Goal: Information Seeking & Learning: Find specific fact

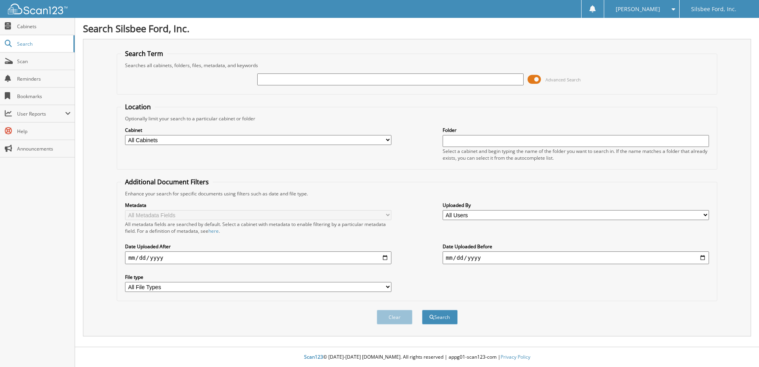
click at [292, 80] on input "text" at bounding box center [390, 79] width 266 height 12
type input "10517"
click at [422, 309] on button "Search" at bounding box center [440, 316] width 36 height 15
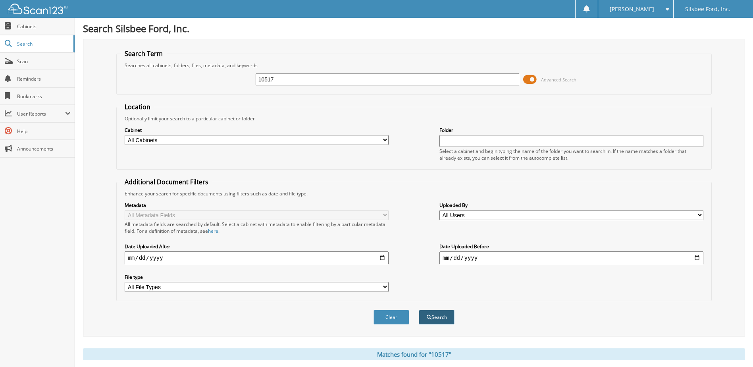
click at [442, 317] on button "Search" at bounding box center [437, 316] width 36 height 15
click at [22, 23] on span "Cabinets" at bounding box center [44, 26] width 54 height 7
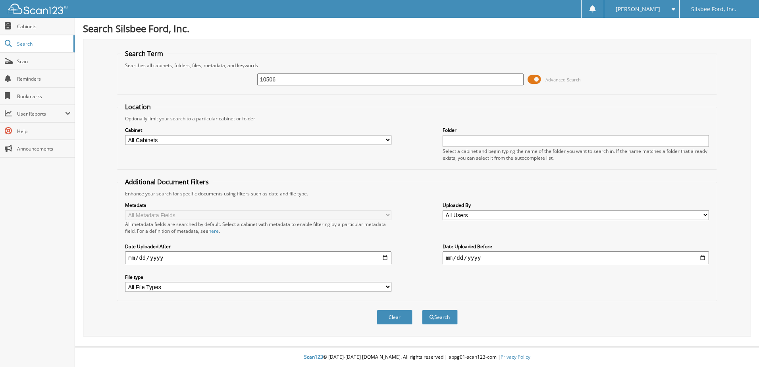
type input "10506"
click at [388, 140] on select "All Cabinets EMPLOYEE HANDBOOK FD ACCOUNTS PAYABLE FD ACCOUNTS RECEIVABLE FD CA…" at bounding box center [258, 140] width 266 height 10
click at [387, 139] on select "All Cabinets EMPLOYEE HANDBOOK FD ACCOUNTS PAYABLE FD ACCOUNTS RECEIVABLE FD CA…" at bounding box center [258, 140] width 266 height 10
click at [444, 317] on button "Search" at bounding box center [440, 316] width 36 height 15
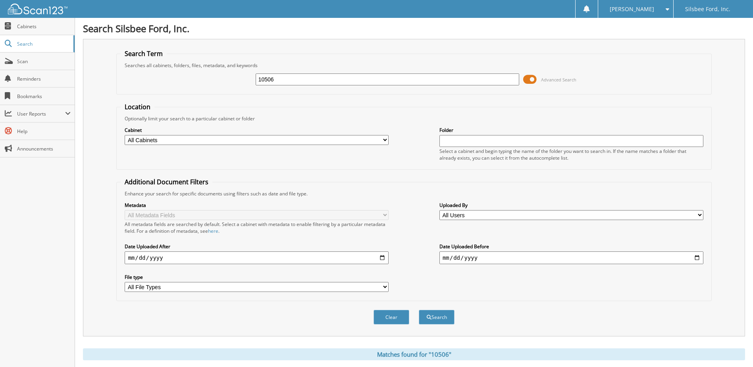
click at [529, 78] on span at bounding box center [529, 79] width 13 height 12
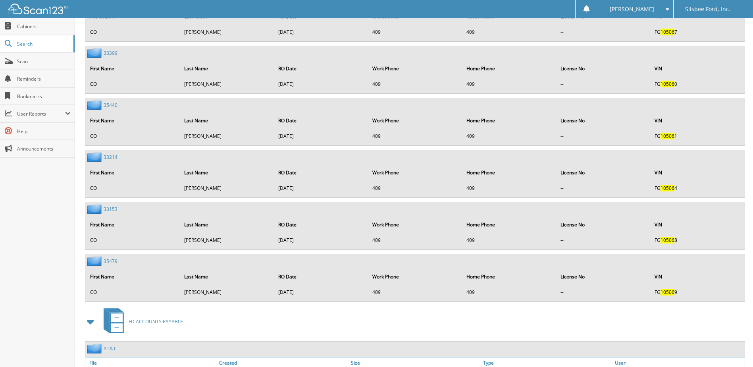
scroll to position [1783, 0]
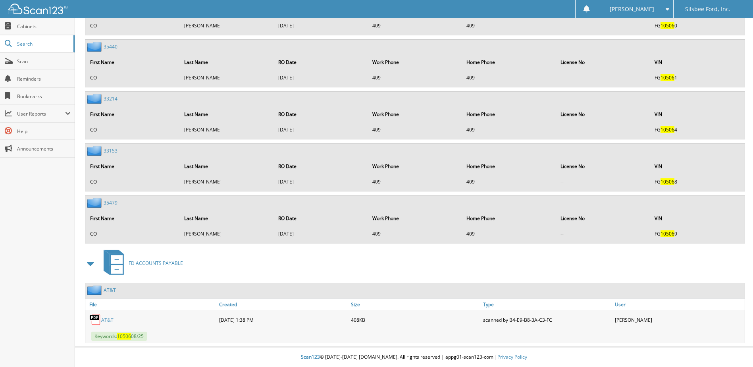
click at [107, 319] on link "AT&T" at bounding box center [107, 319] width 12 height 7
click at [27, 25] on span "Cabinets" at bounding box center [44, 26] width 54 height 7
